Goal: Task Accomplishment & Management: Manage account settings

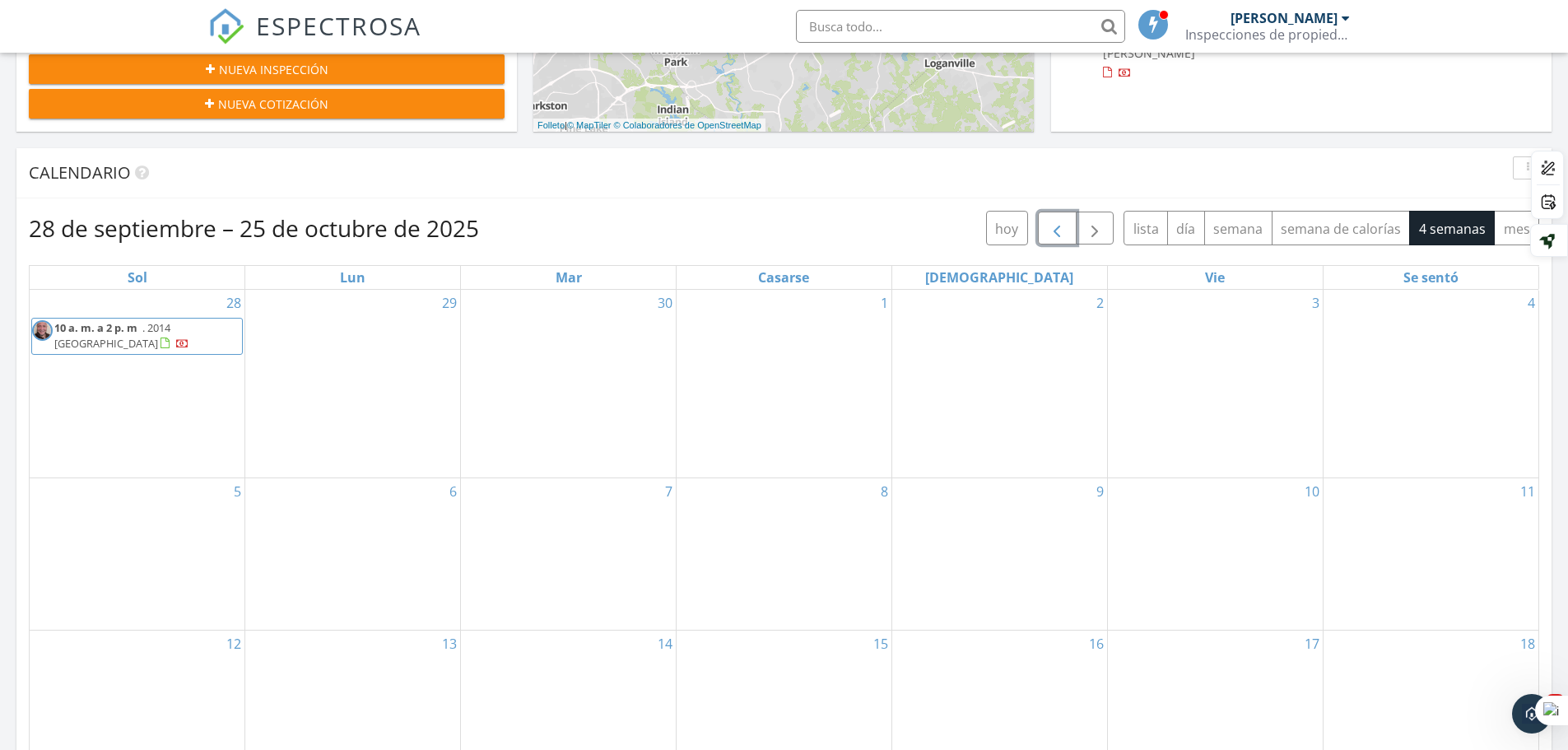
click at [1062, 232] on span "button" at bounding box center [1057, 229] width 19 height 19
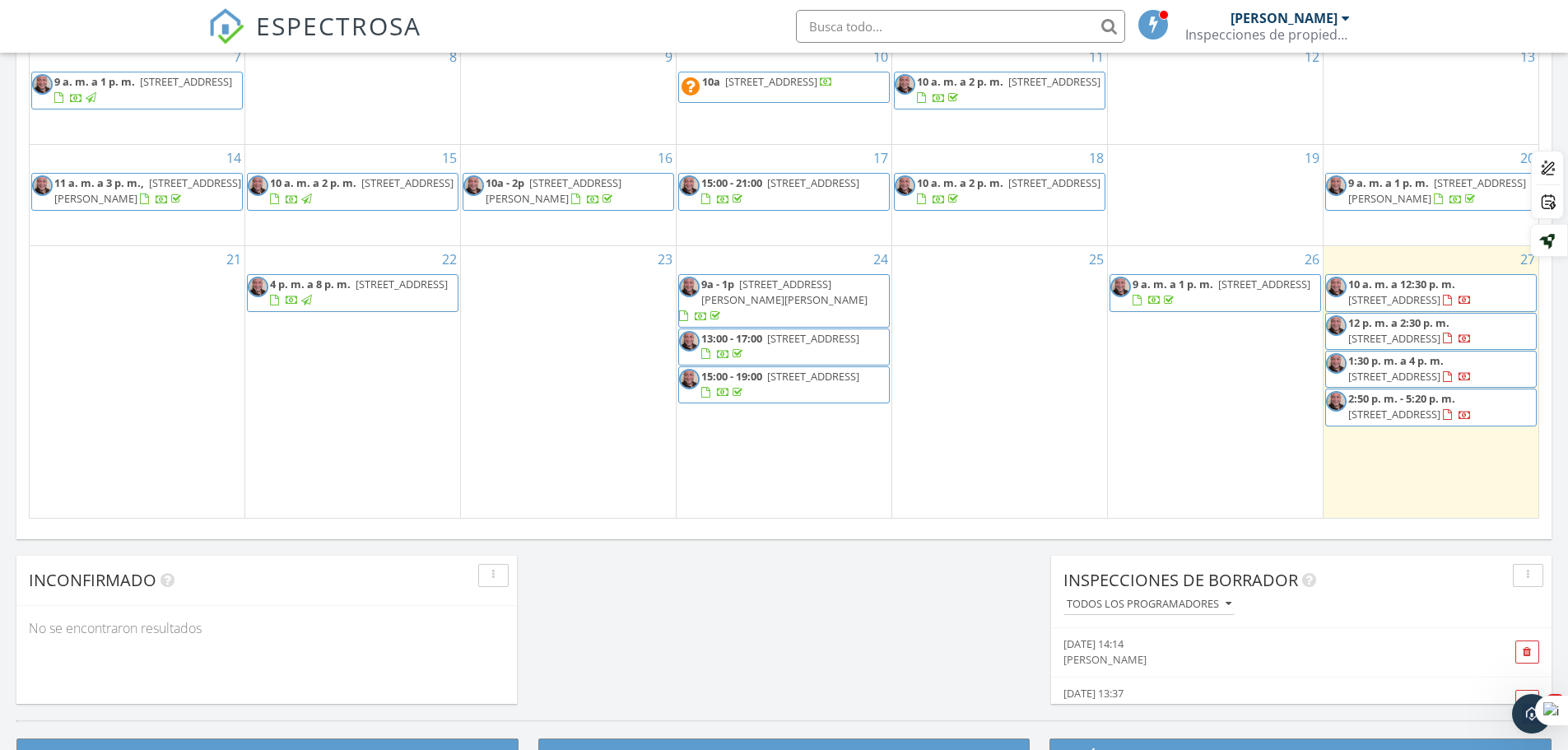
scroll to position [987, 0]
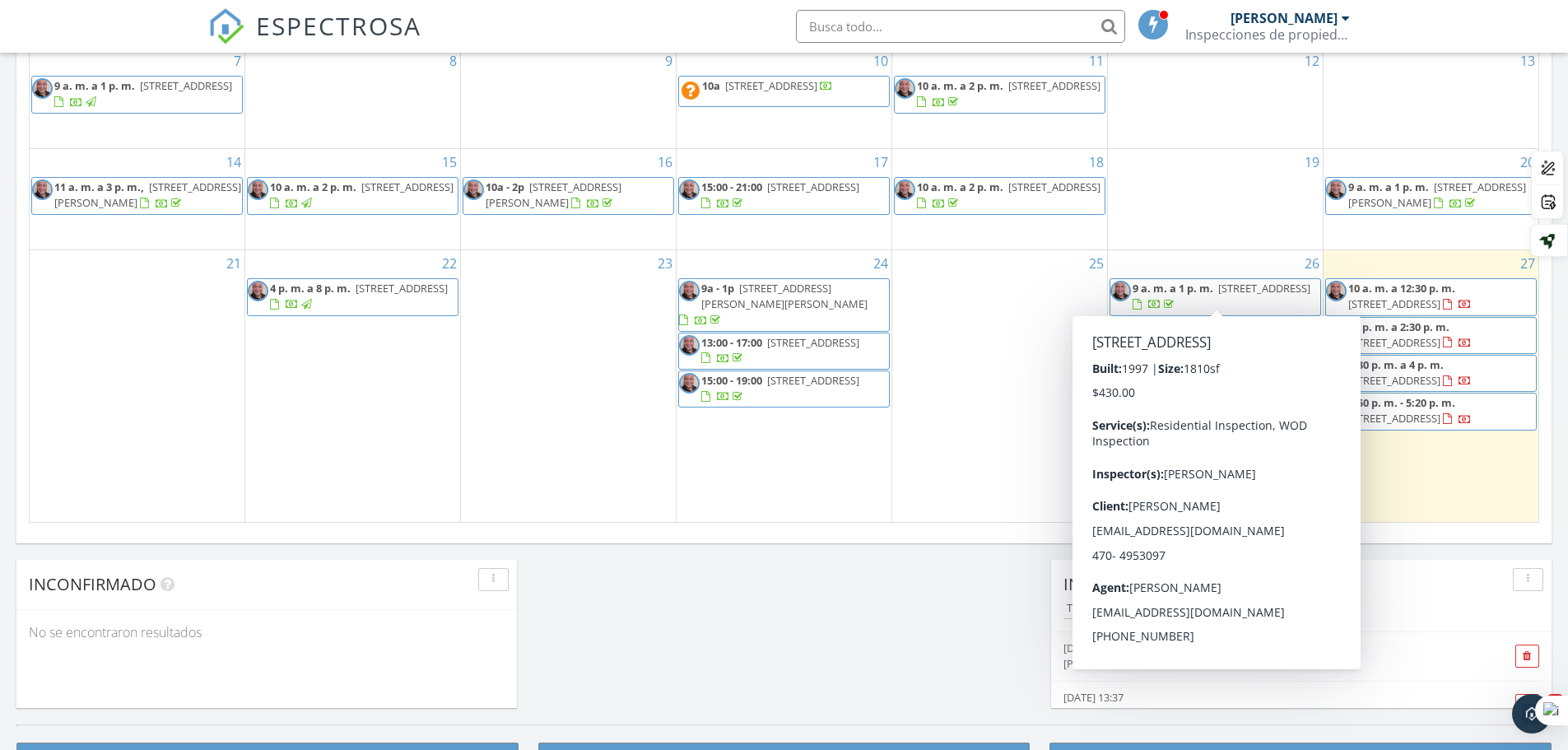
click at [1142, 300] on div at bounding box center [1137, 304] width 9 height 11
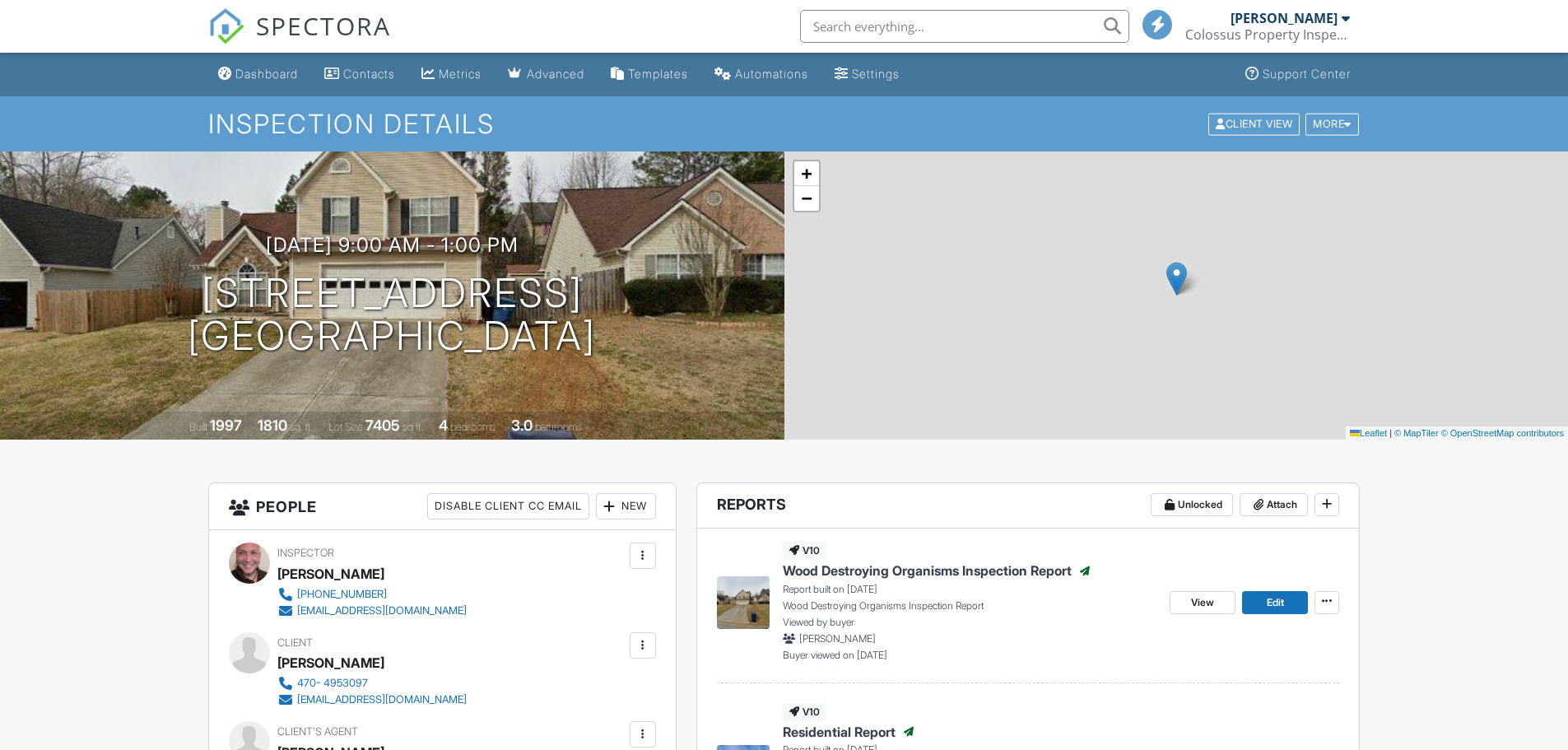
click at [0, 0] on div at bounding box center [0, 0] width 0 height 0
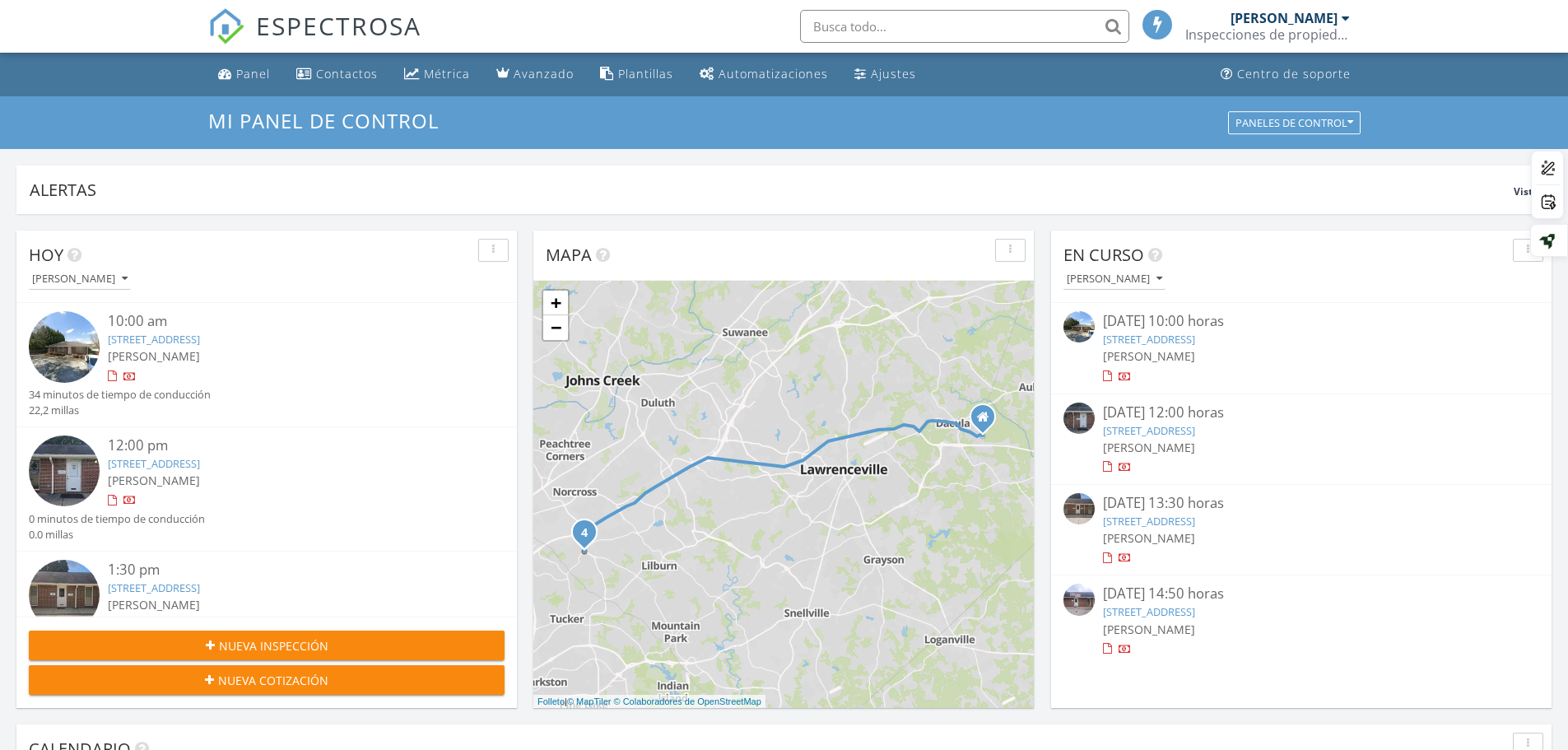
click at [113, 376] on div at bounding box center [112, 375] width 9 height 11
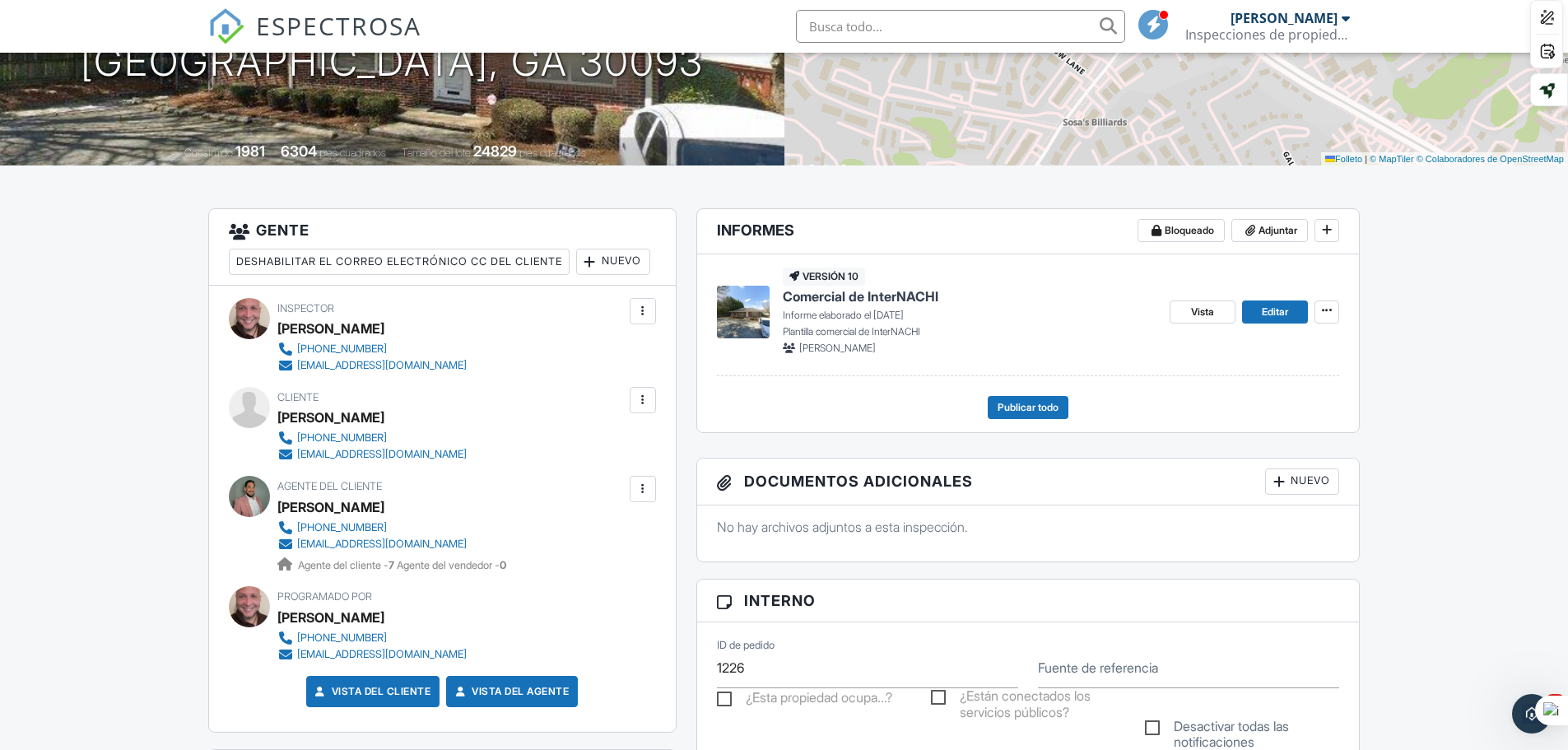
scroll to position [329, 0]
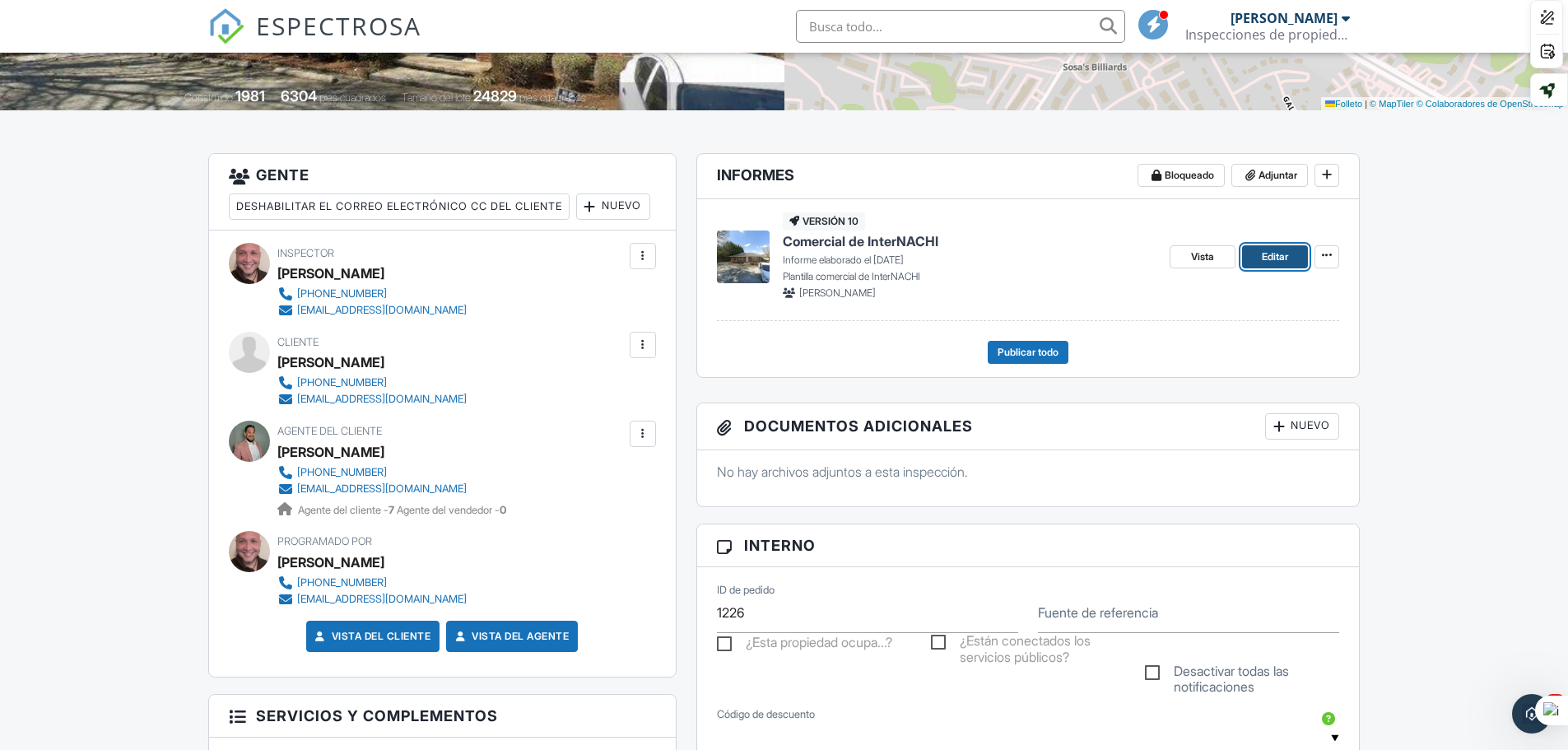
click at [1267, 253] on font "Editar" at bounding box center [1275, 256] width 26 height 13
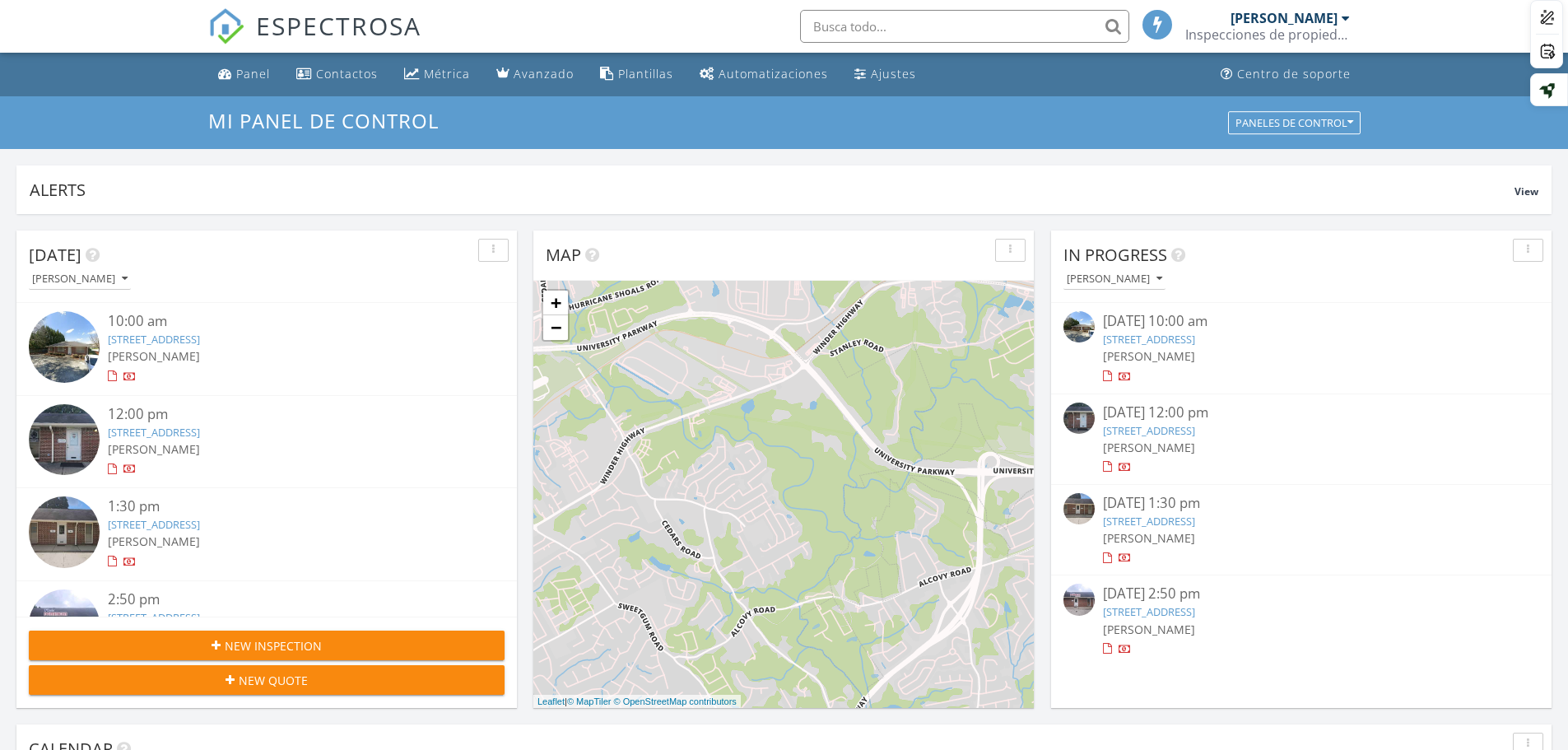
scroll to position [1523, 1594]
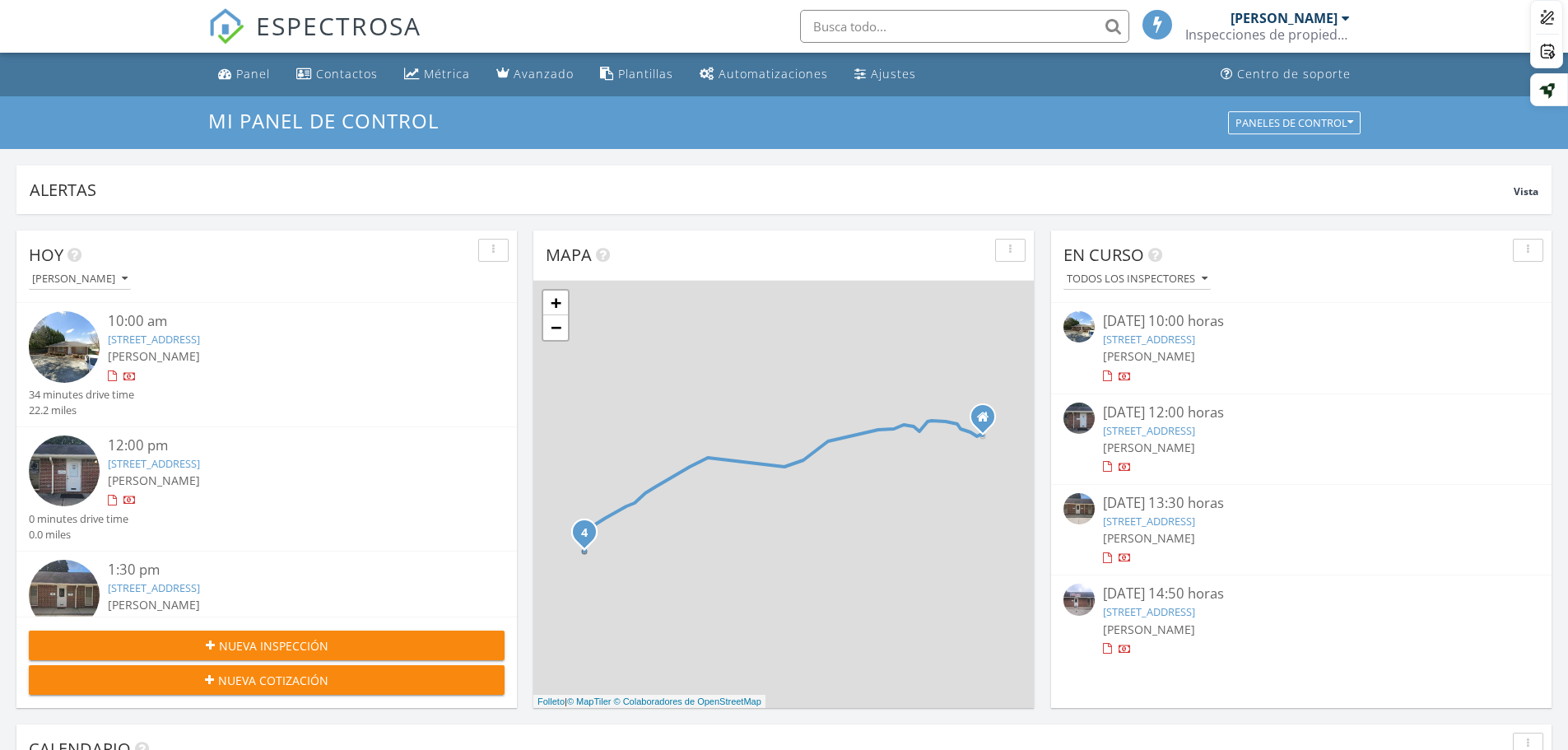
click at [113, 498] on div at bounding box center [112, 500] width 9 height 11
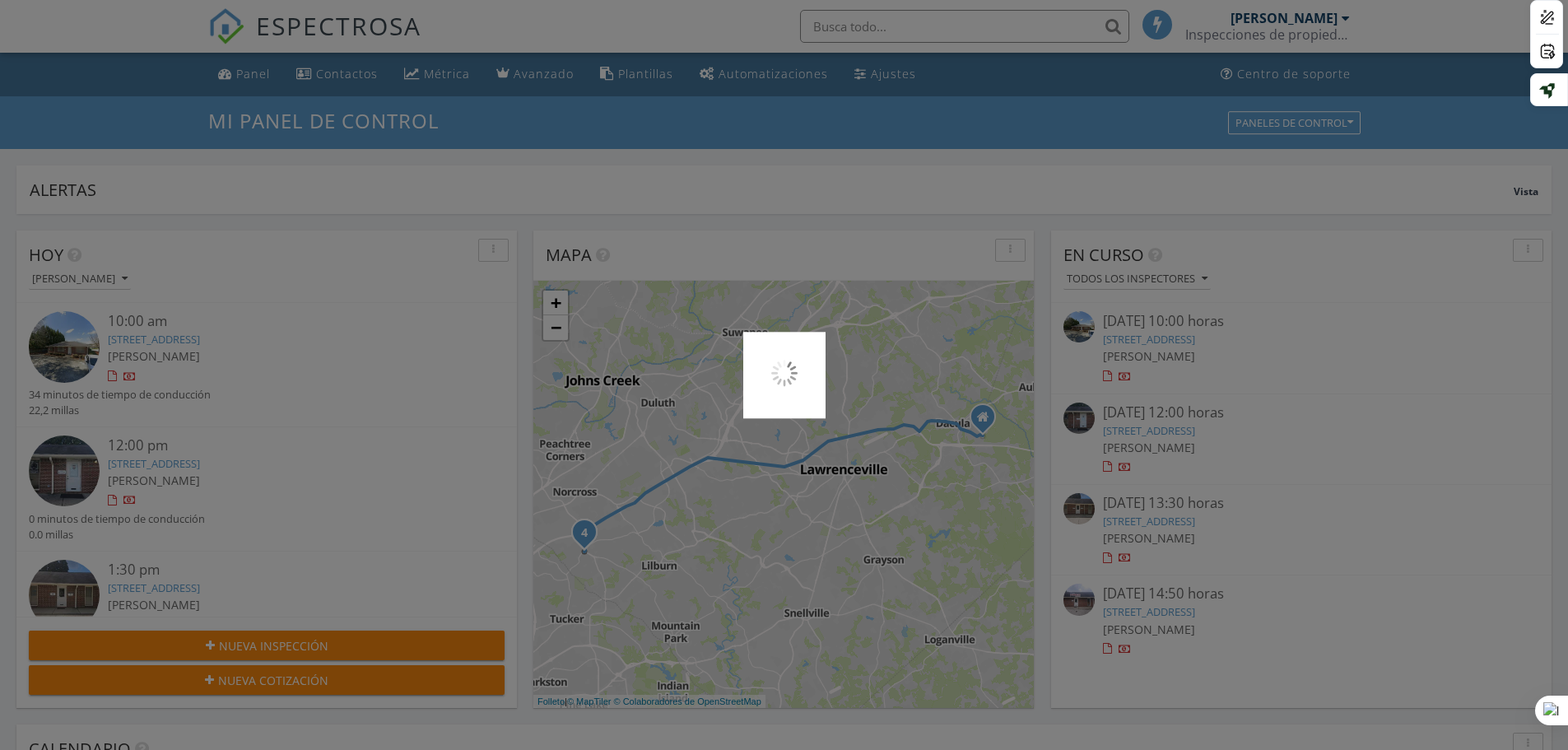
scroll to position [0, 0]
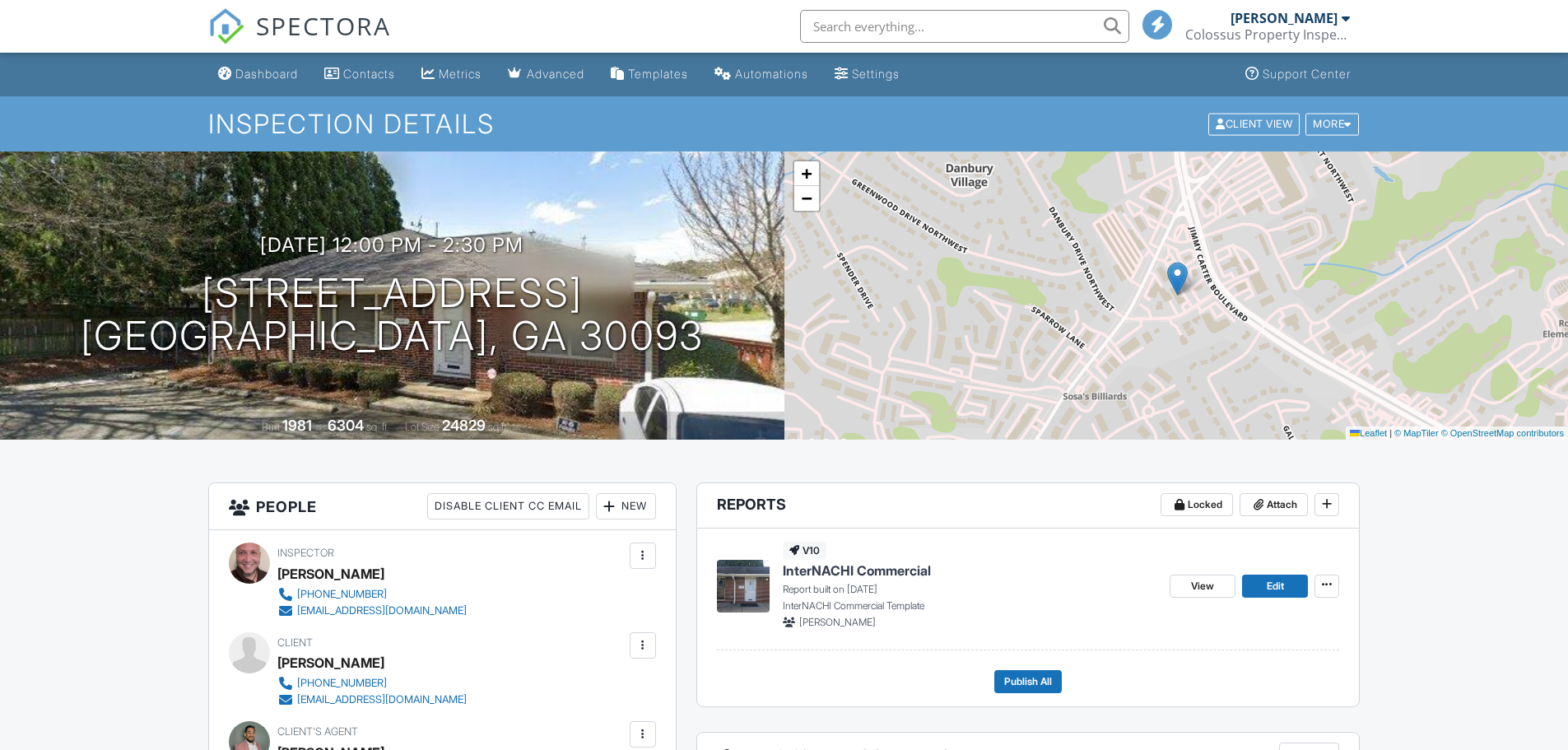
scroll to position [329, 0]
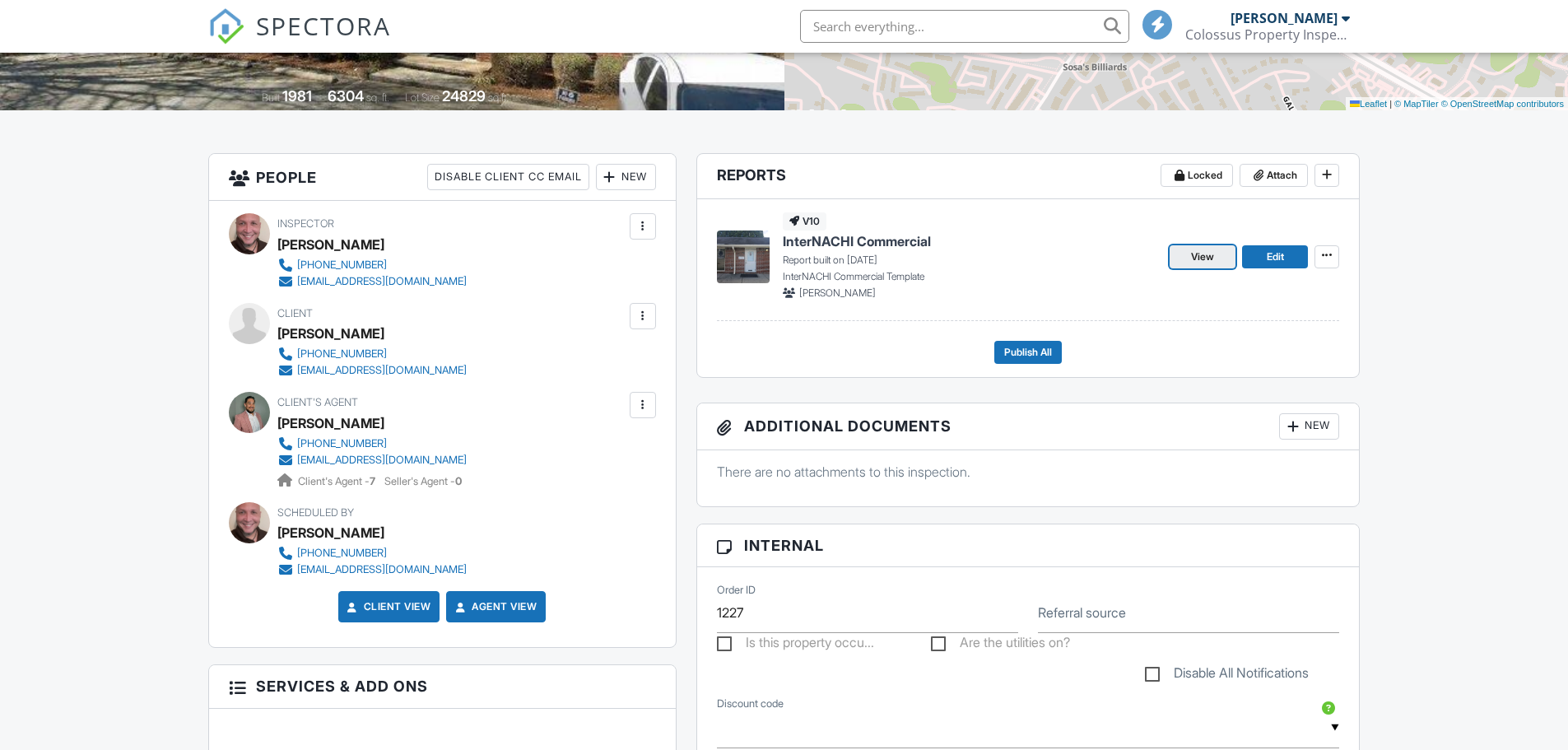
click at [1210, 261] on span "View" at bounding box center [1203, 256] width 23 height 17
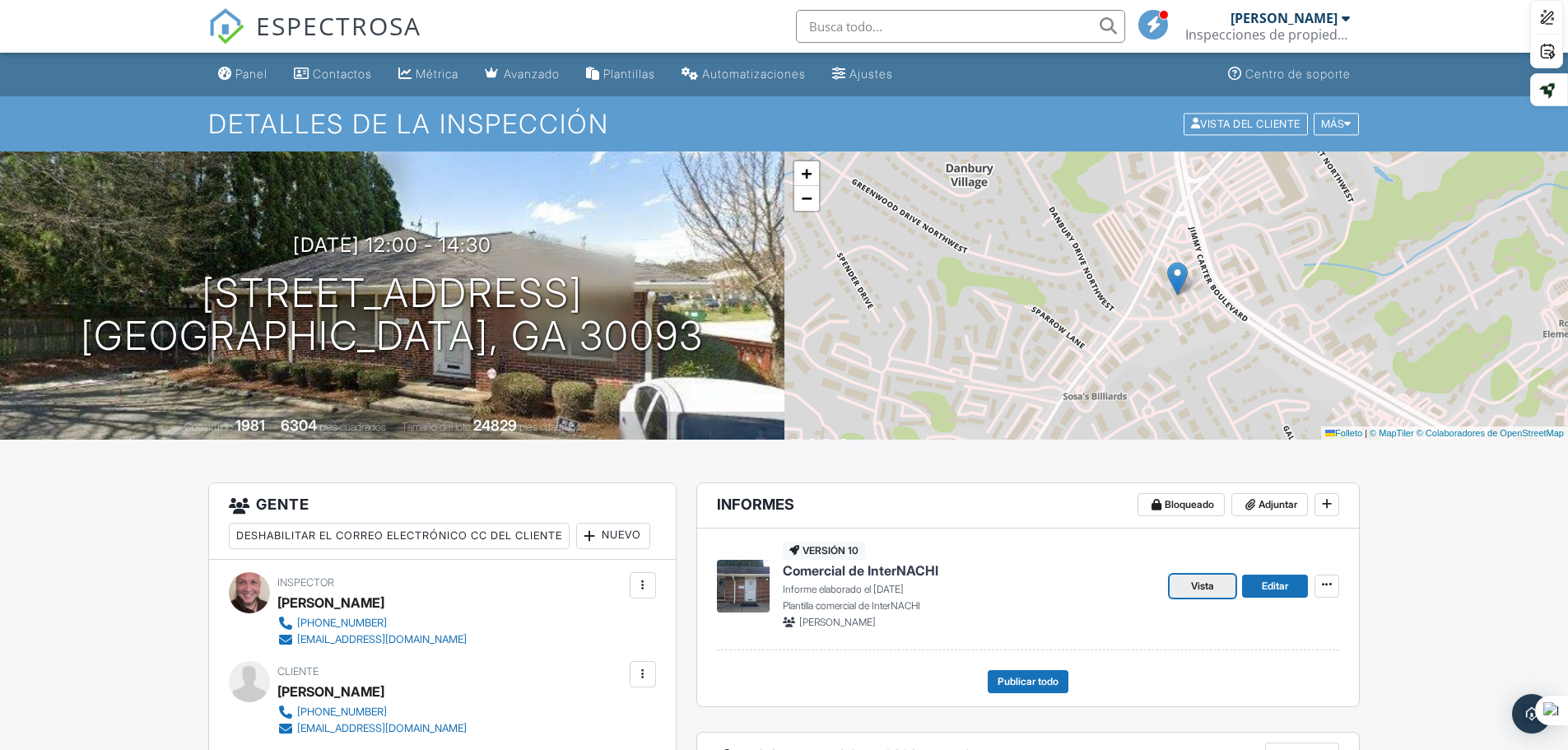
click at [1211, 587] on font "Vista" at bounding box center [1203, 585] width 23 height 13
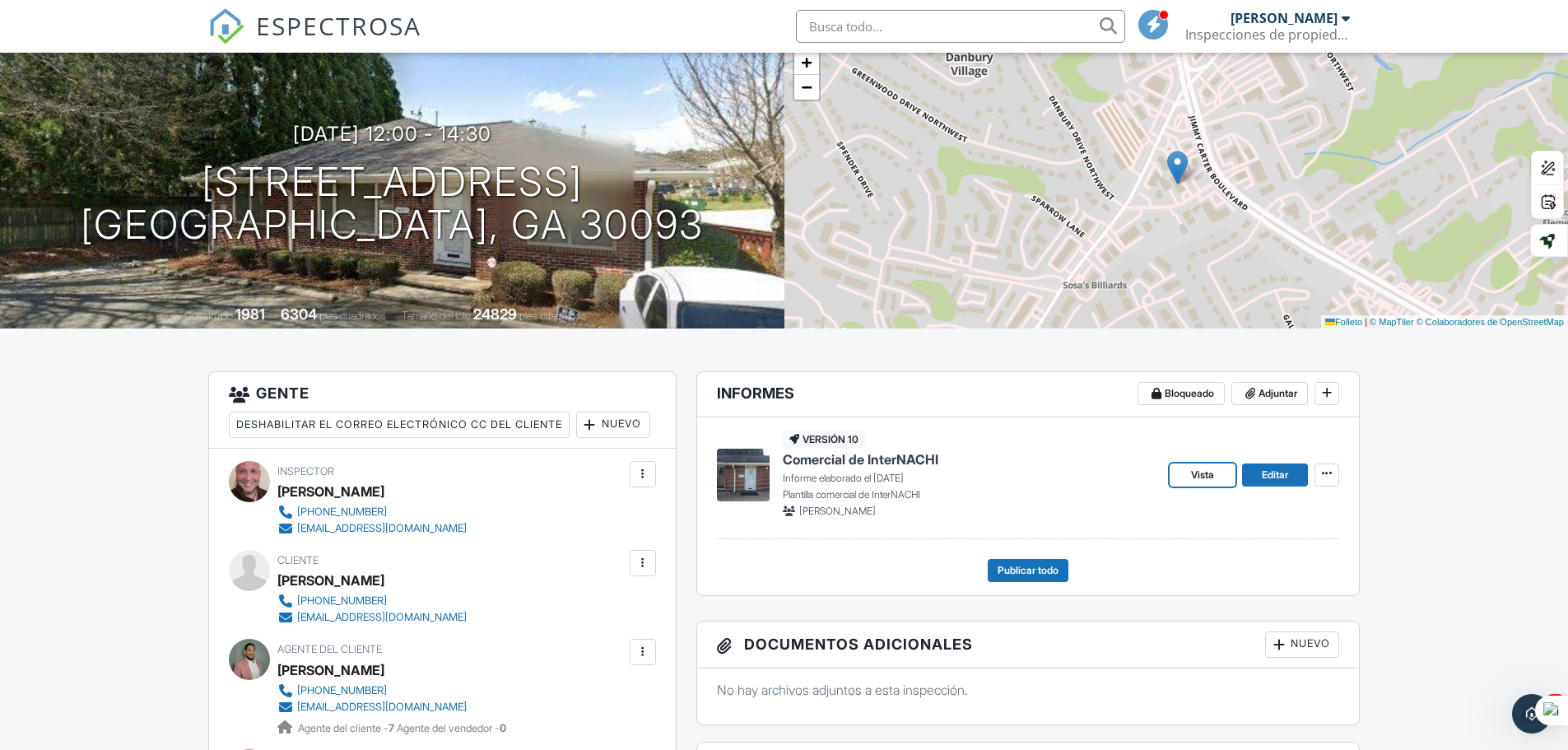
scroll to position [83, 0]
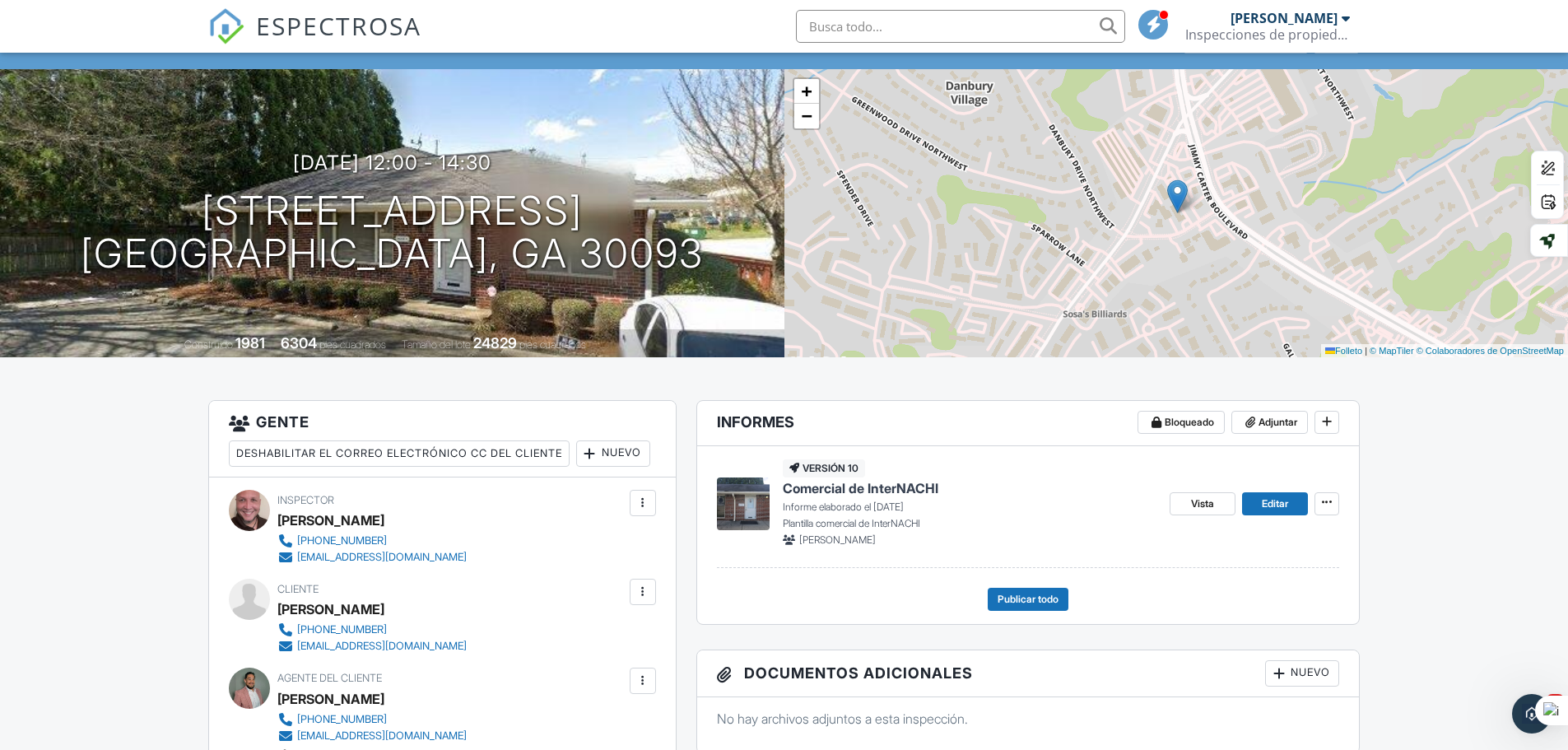
click at [841, 649] on div "Documentos adicionales Nuevo No hay archivos adjuntos a esta inspección." at bounding box center [1029, 700] width 665 height 104
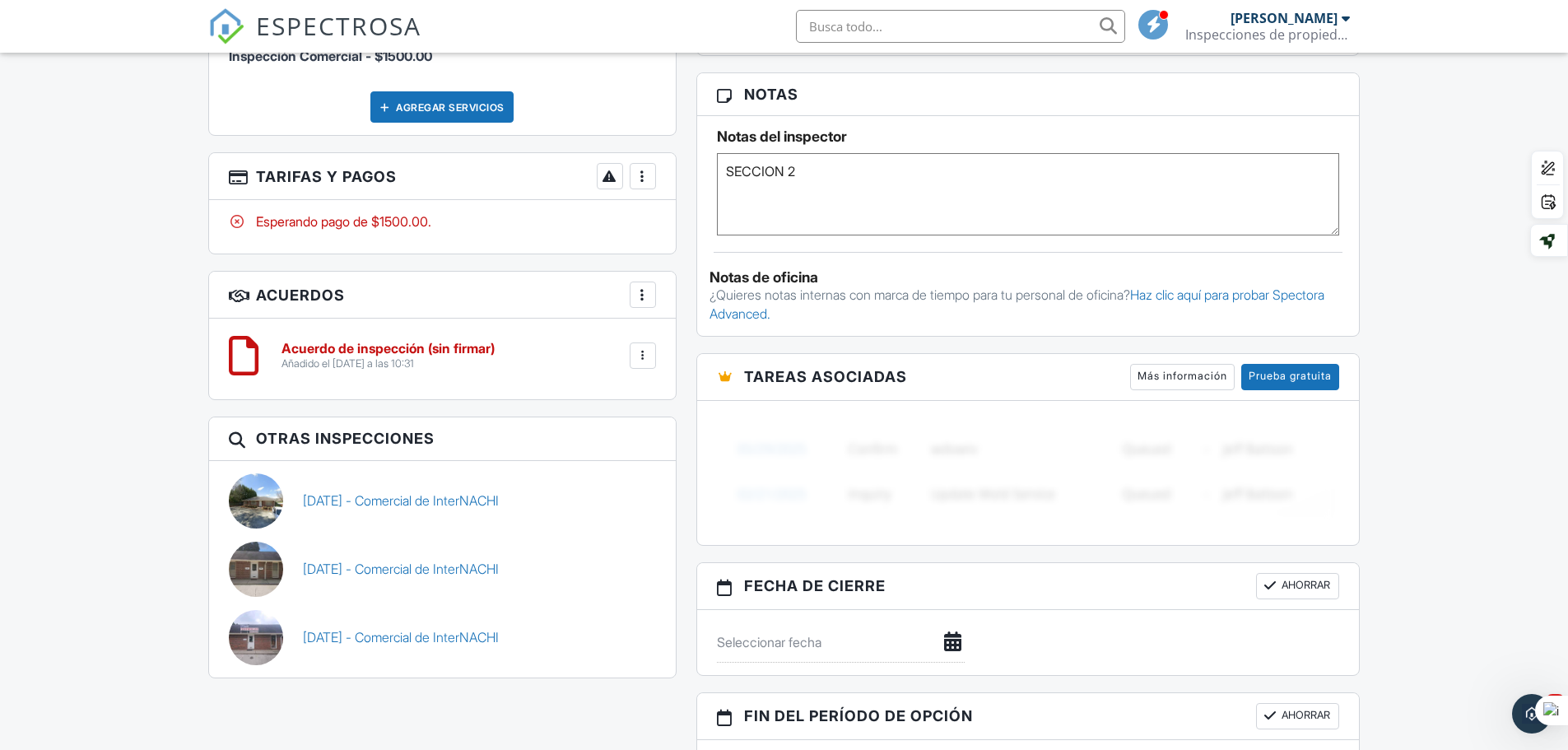
scroll to position [164, 0]
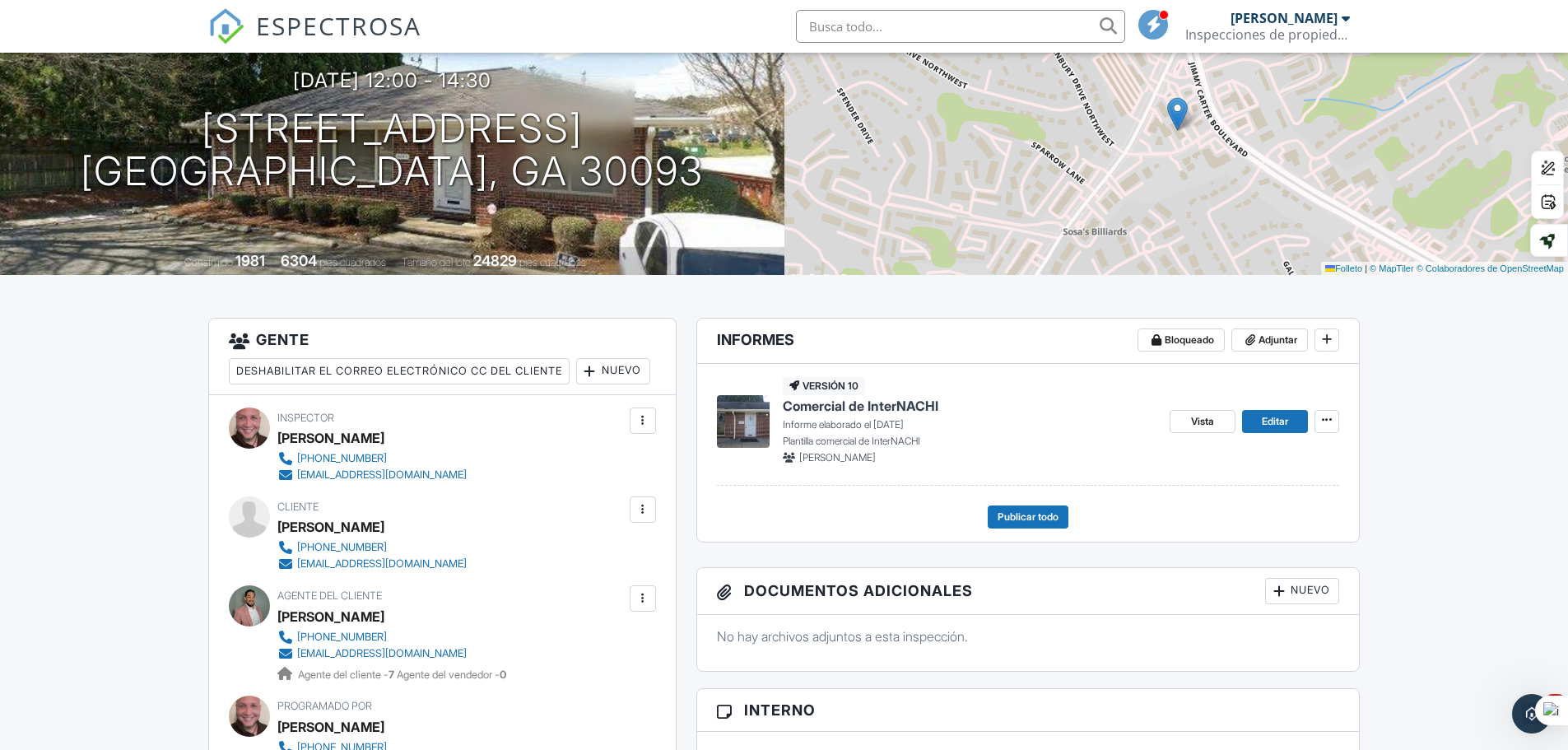
click at [0, 0] on div at bounding box center [0, 0] width 0 height 0
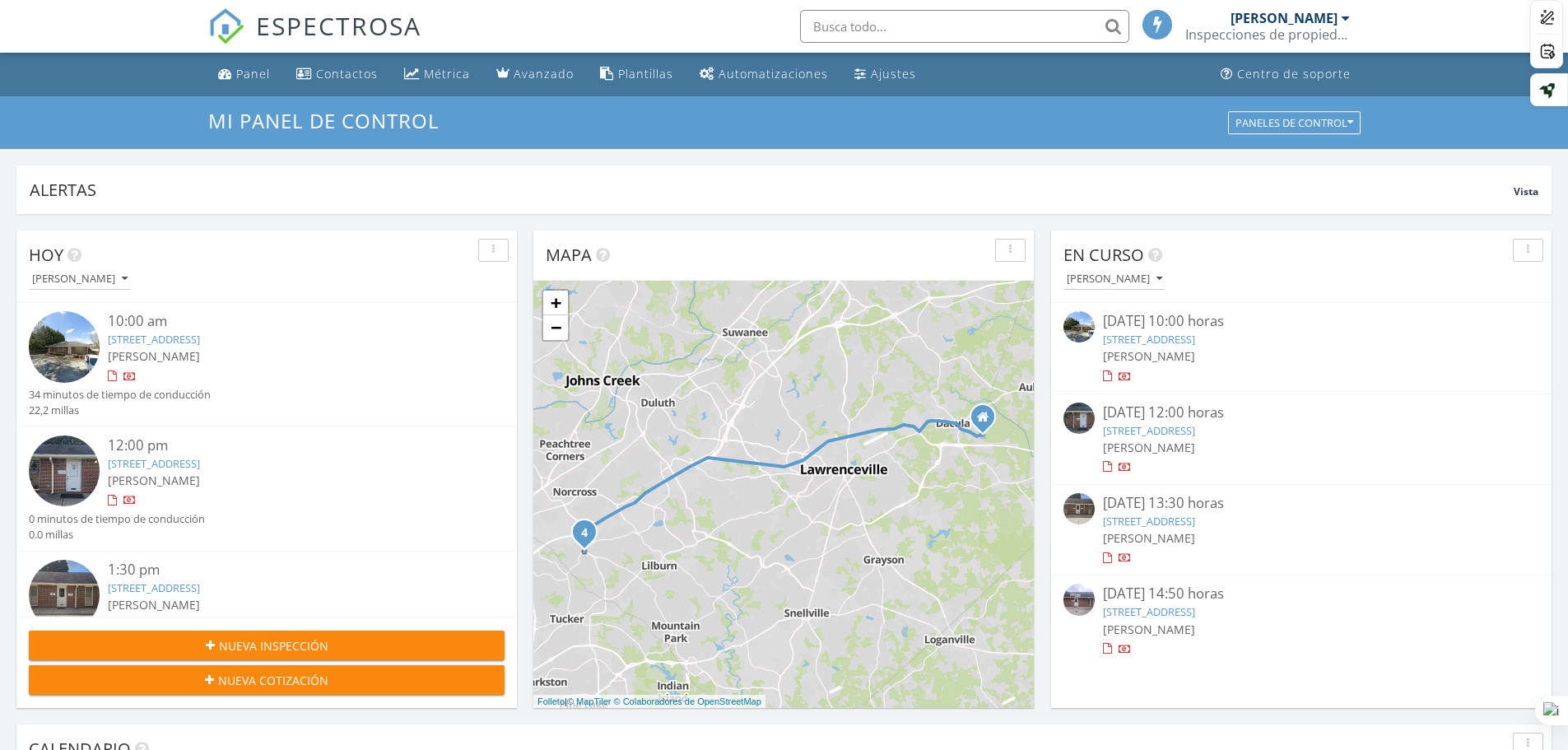
click at [201, 256] on div "Hoy" at bounding box center [255, 255] width 452 height 24
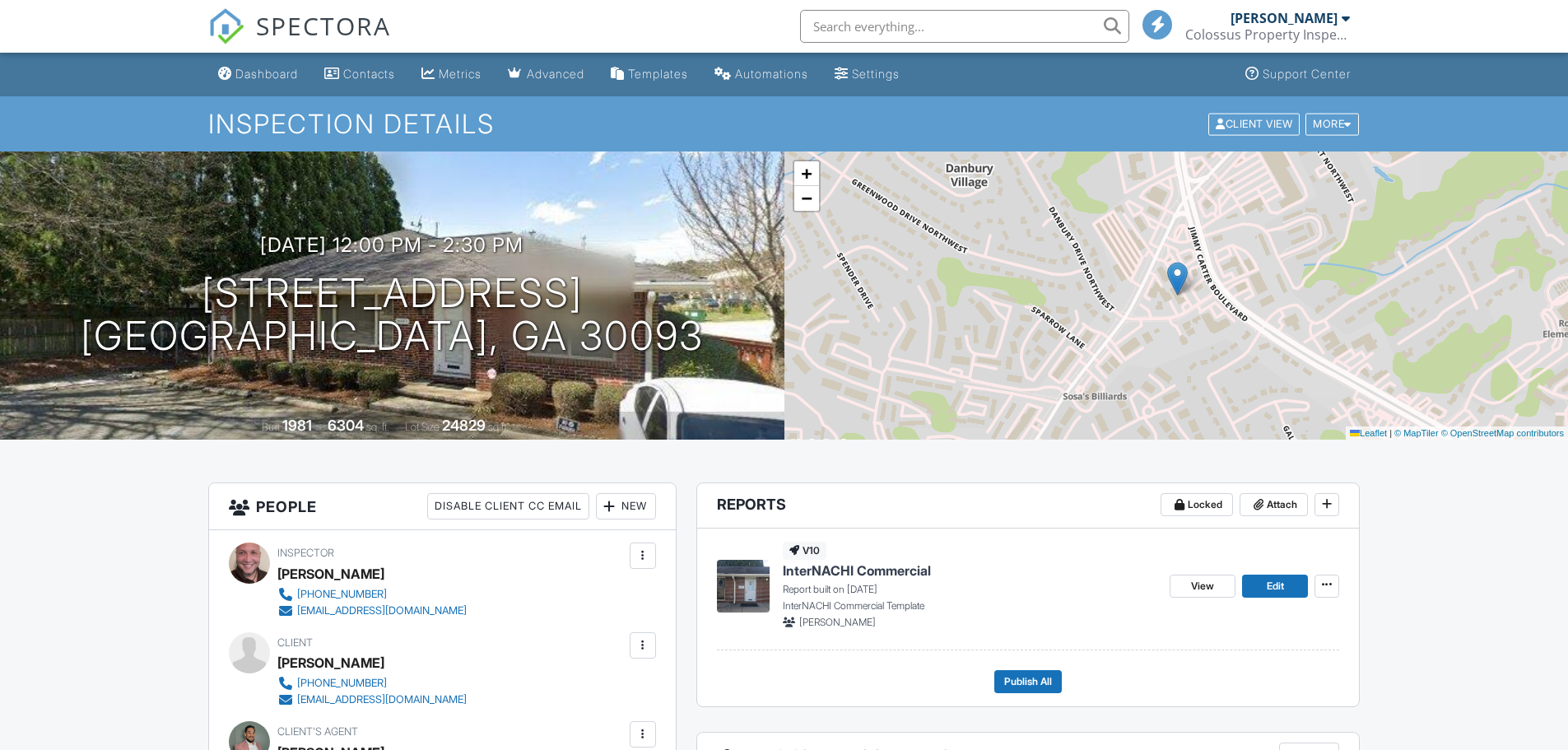
scroll to position [83, 0]
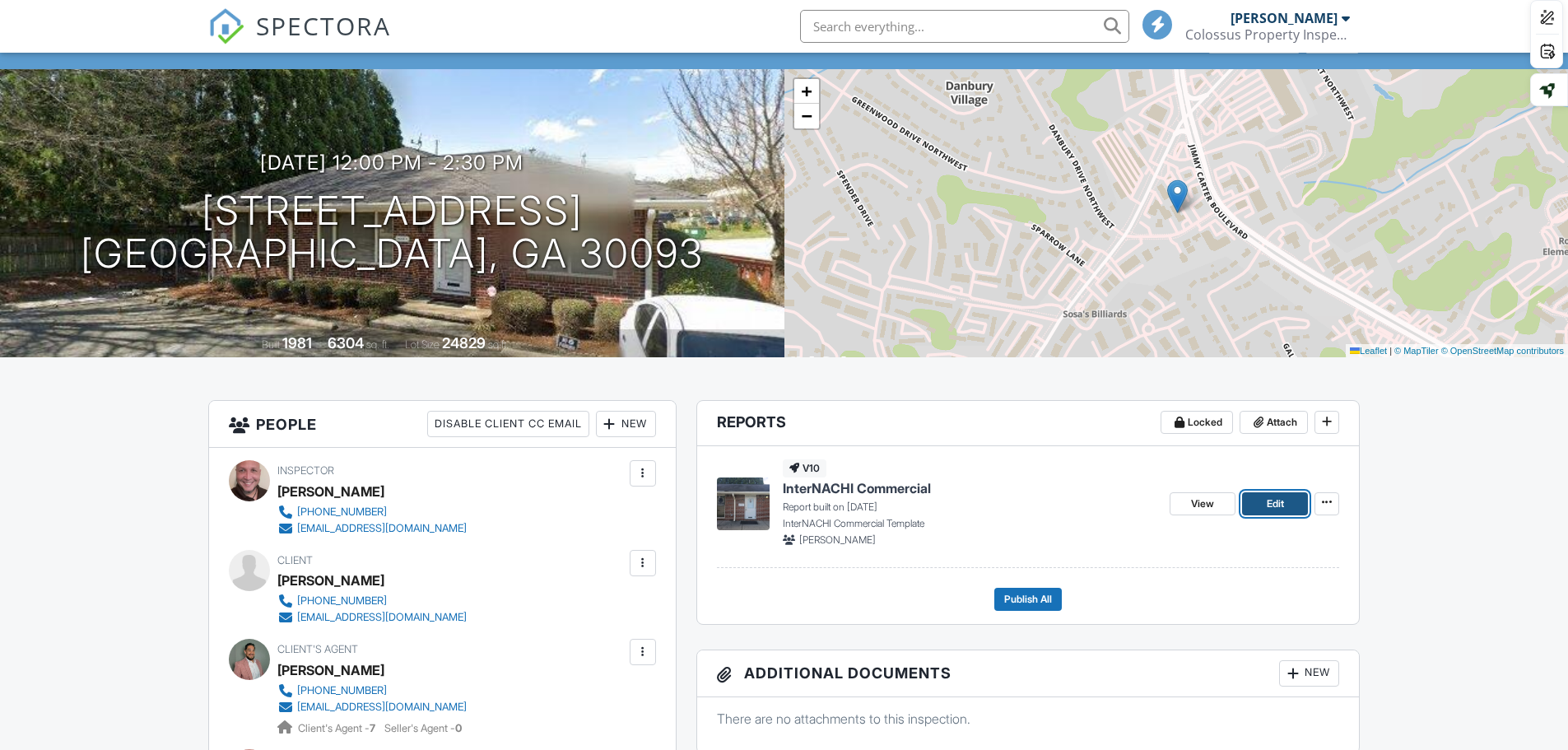
click at [1269, 502] on span "Edit" at bounding box center [1276, 503] width 18 height 17
click at [0, 0] on div at bounding box center [0, 0] width 0 height 0
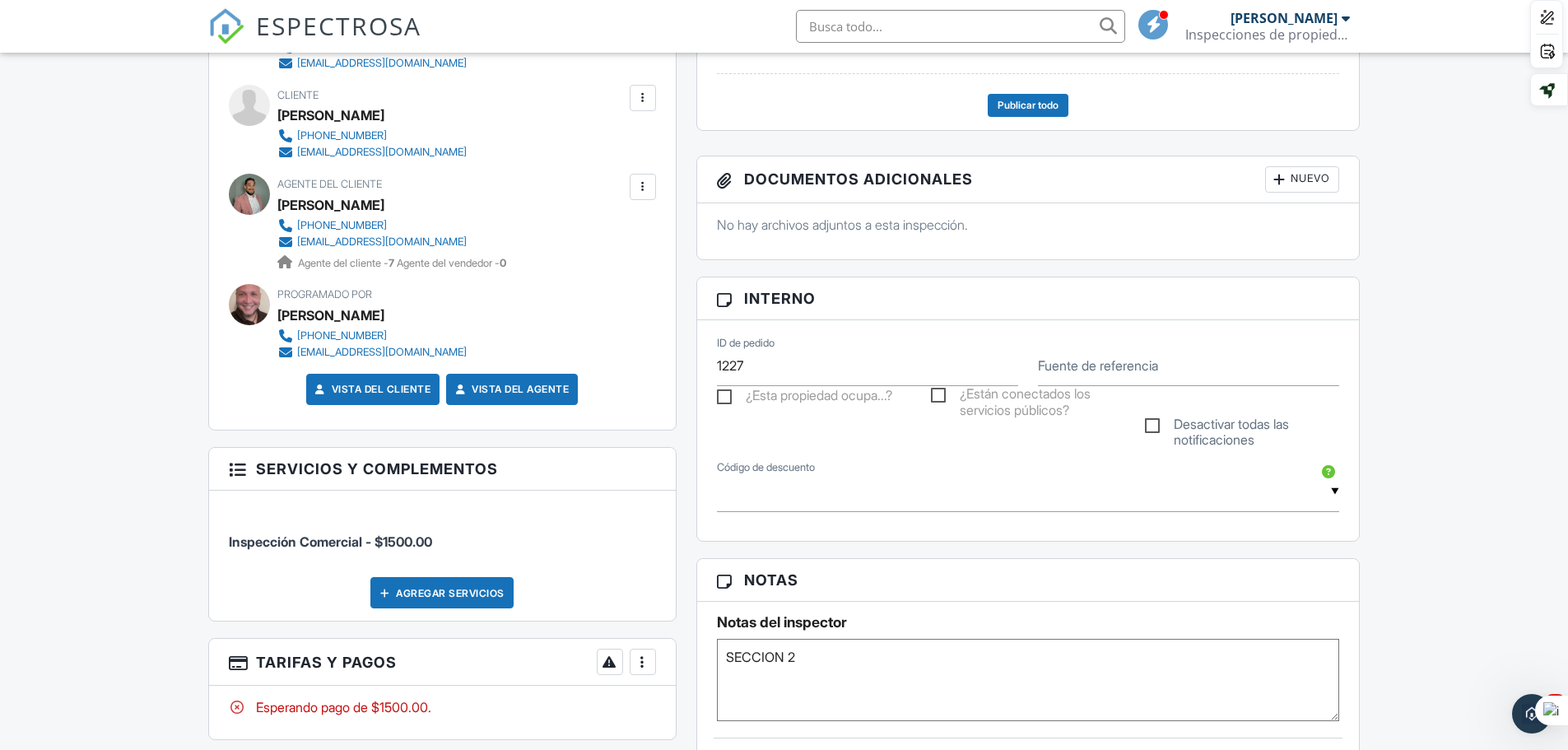
scroll to position [247, 0]
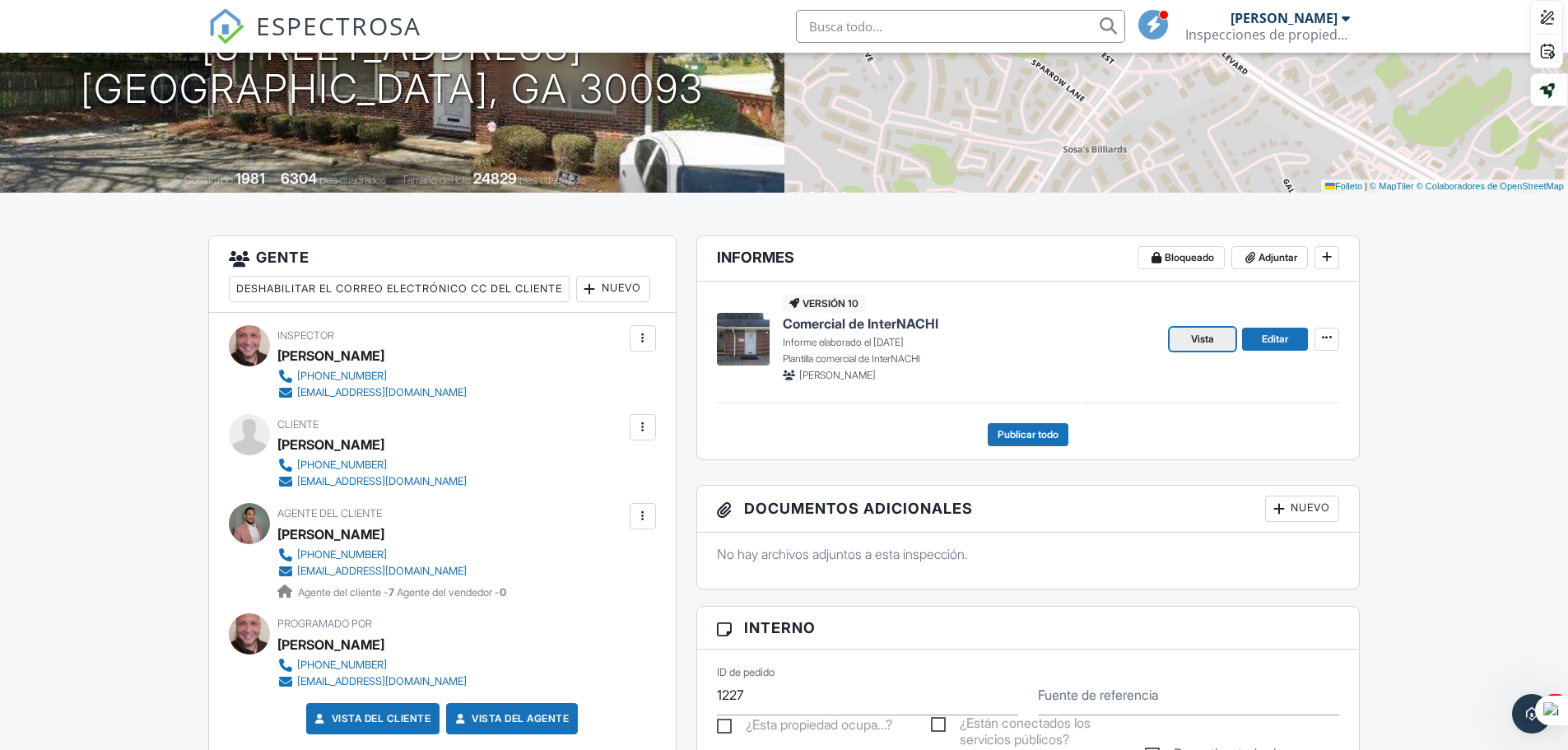
click at [1215, 339] on font "Vista" at bounding box center [1203, 339] width 23 height 13
